Goal: Navigation & Orientation: Find specific page/section

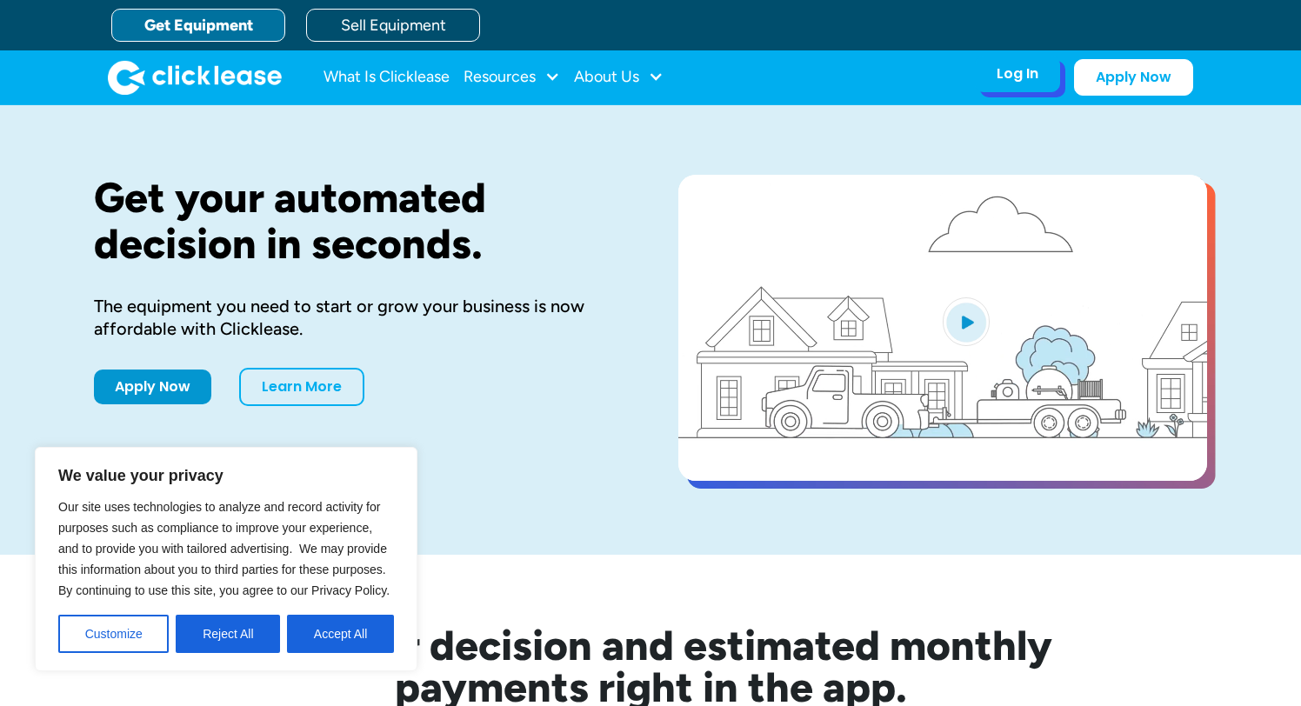
click at [1038, 83] on div "Log In" at bounding box center [1017, 73] width 42 height 17
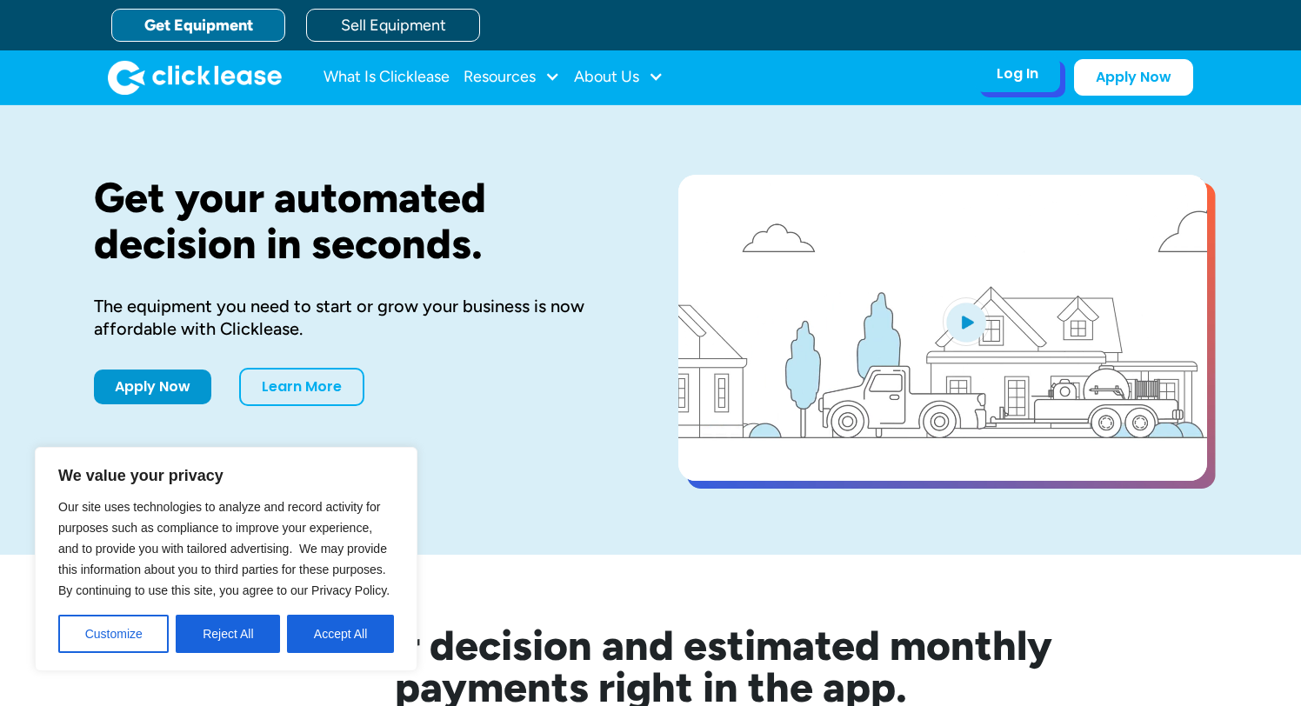
click at [1038, 80] on div "Log In" at bounding box center [1017, 73] width 42 height 17
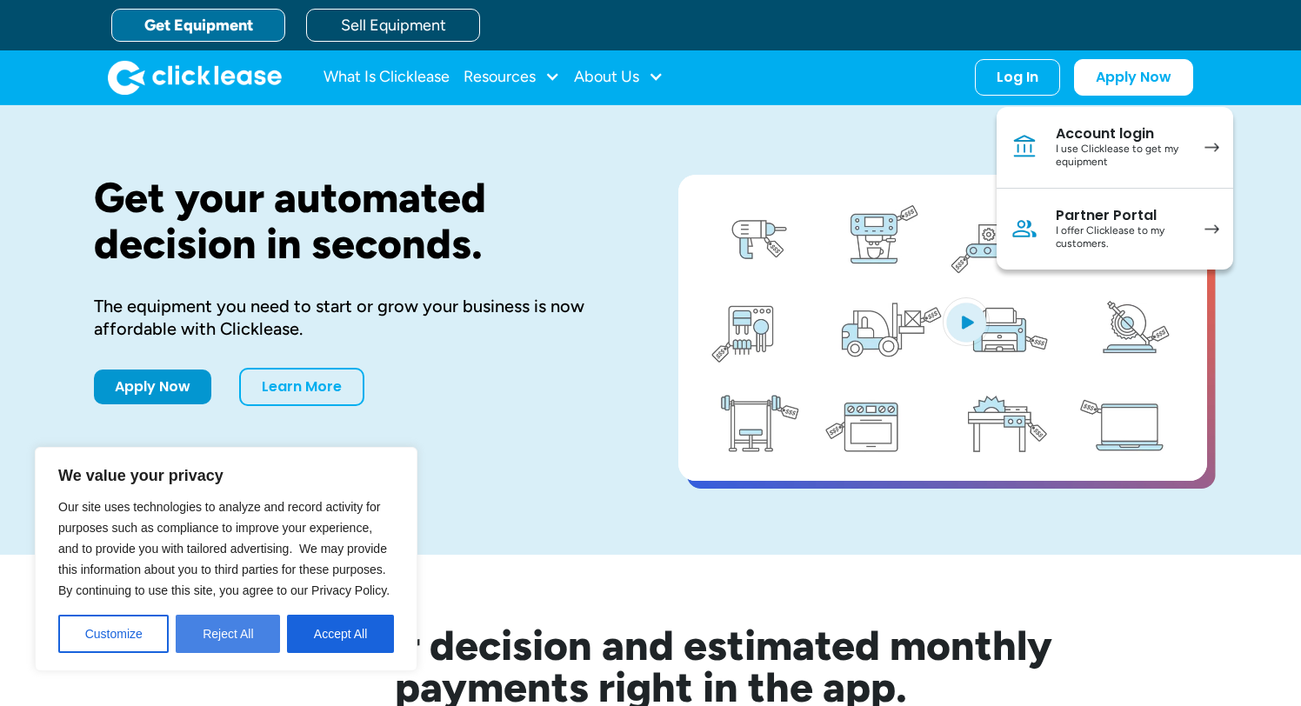
click at [231, 626] on button "Reject All" at bounding box center [228, 634] width 104 height 38
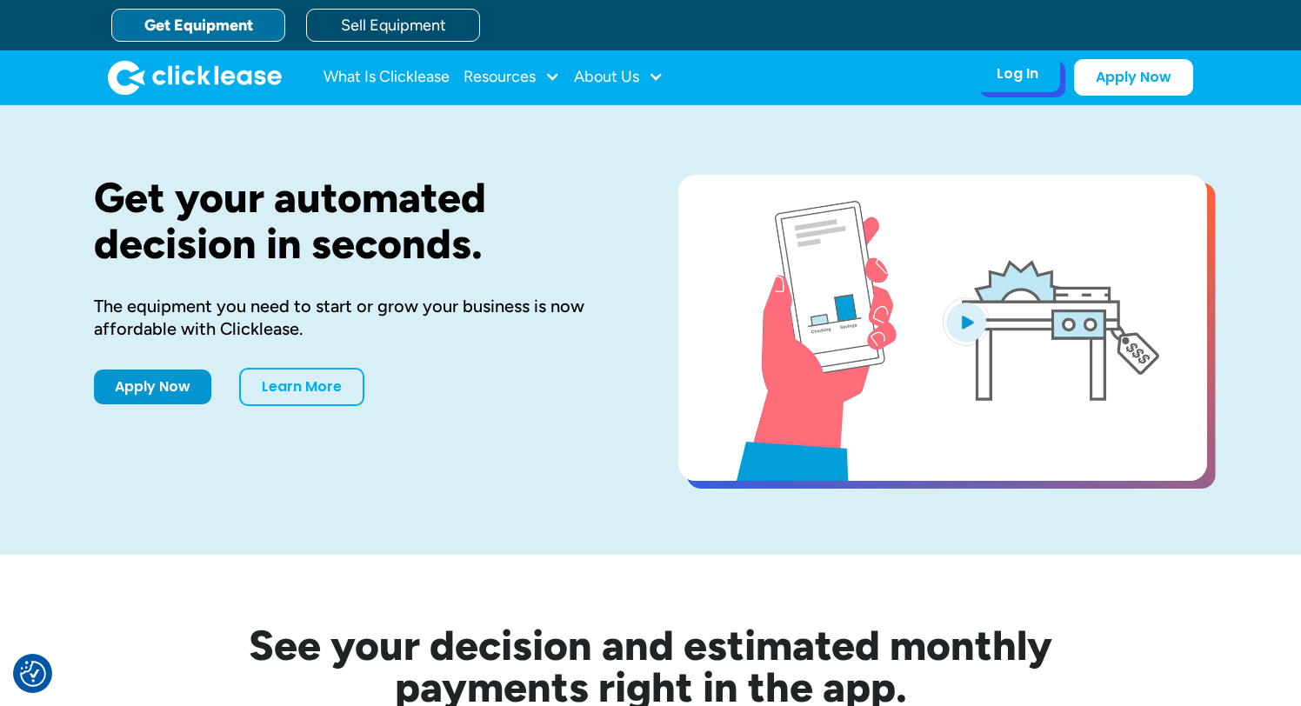
click at [1060, 86] on div "Log In Account login I use Clicklease to get my equipment Partner Portal I offe…" at bounding box center [1017, 74] width 85 height 37
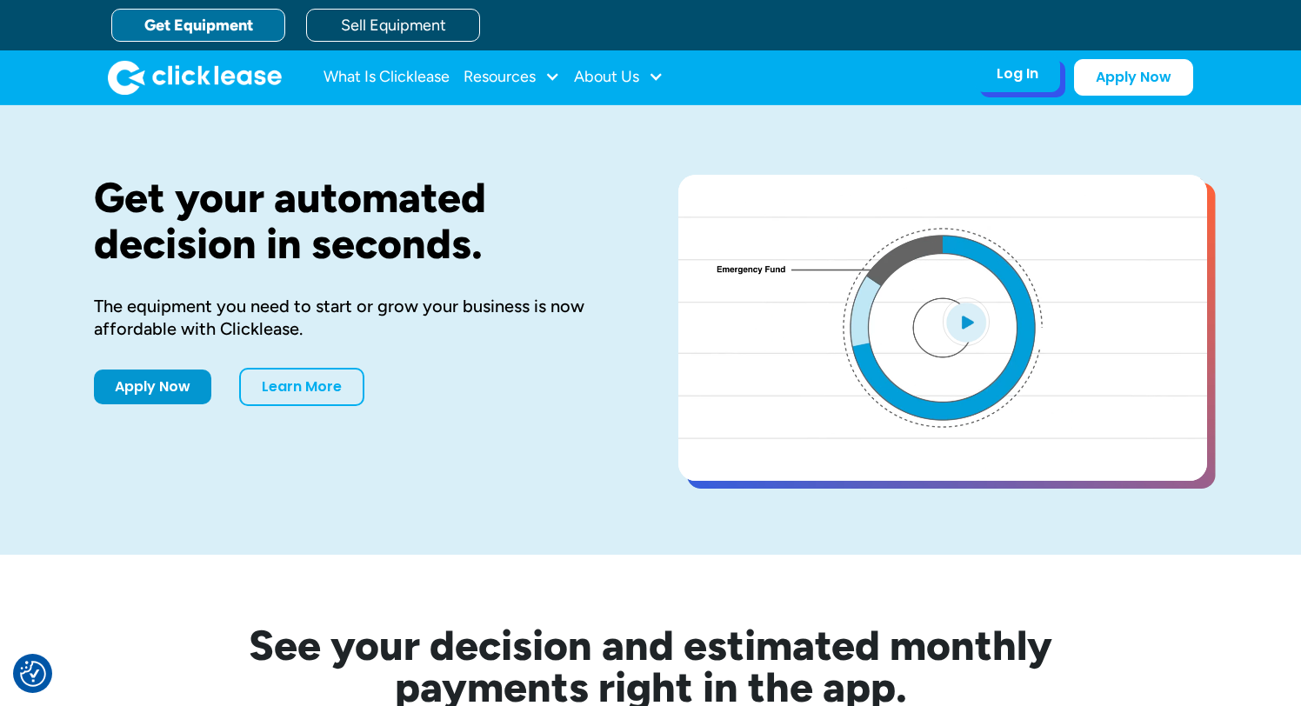
click at [1038, 81] on div "Log In" at bounding box center [1017, 73] width 42 height 17
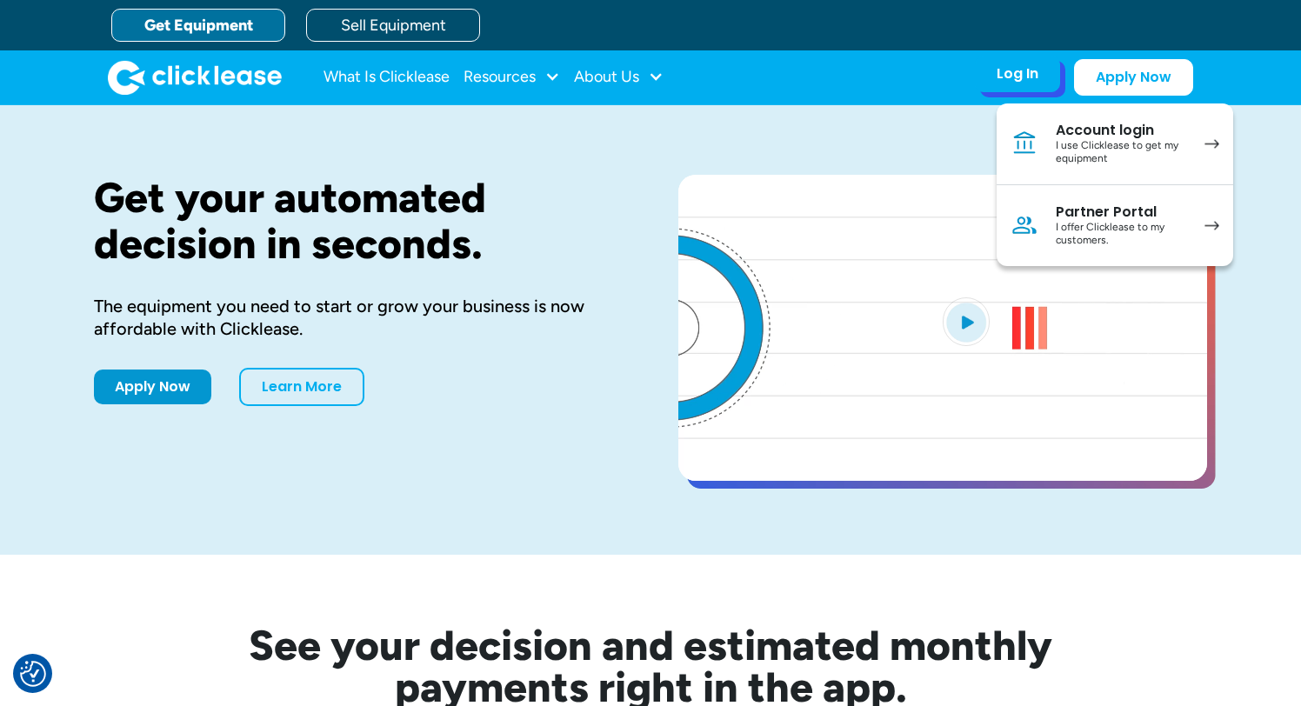
click at [1100, 135] on link "Account login I use Clicklease to get my equipment" at bounding box center [1114, 144] width 236 height 82
